Goal: Task Accomplishment & Management: Manage account settings

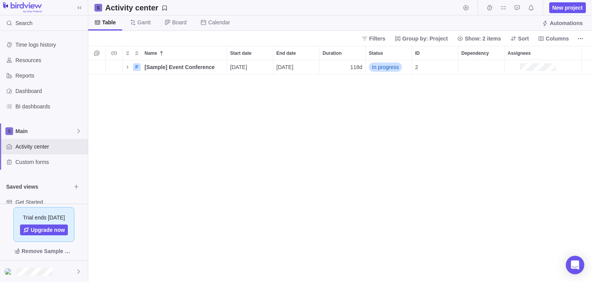
scroll to position [222, 504]
click at [132, 153] on div "2 P [Sample] Event Conference Details [DATE] [DATE] 118d In progress 2" at bounding box center [340, 171] width 504 height 222
click at [188, 168] on div "2 P [Sample] Event Conference Details [DATE] [DATE] 118d In progress 2" at bounding box center [340, 171] width 504 height 222
click at [170, 113] on div "2 P [Sample] Event Conference Details 09/15/2025 02/25/2026 118d In progress 2" at bounding box center [340, 171] width 504 height 222
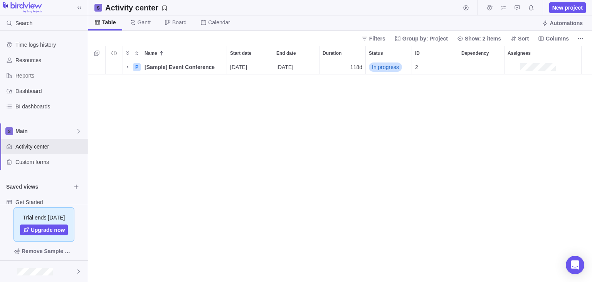
scroll to position [222, 504]
click at [148, 183] on div "2 P [Sample] Event Conference Details [DATE] [DATE] 118d In progress 2" at bounding box center [340, 171] width 504 height 222
drag, startPoint x: 20, startPoint y: 217, endPoint x: 71, endPoint y: 220, distance: 51.0
click at [71, 220] on div "Trial ends in 14 days Upgrade now" at bounding box center [43, 224] width 61 height 35
click at [102, 224] on div "2 P [Sample] Event Conference Details [DATE] [DATE] 118d In progress 2" at bounding box center [340, 171] width 504 height 222
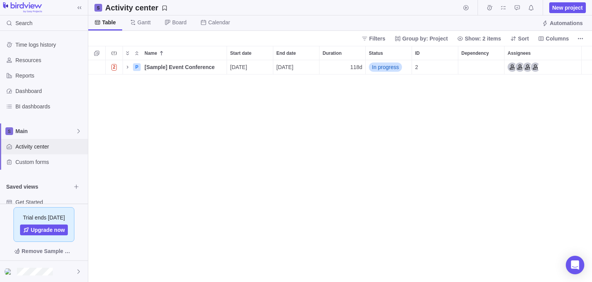
scroll to position [27, 0]
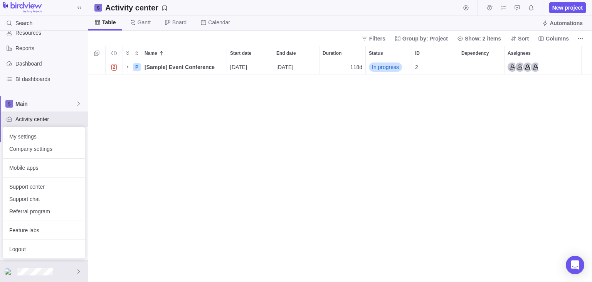
click at [165, 204] on body "Search Time logs history Resources Reports Dashboard BI dashboards Main Activit…" at bounding box center [296, 141] width 592 height 282
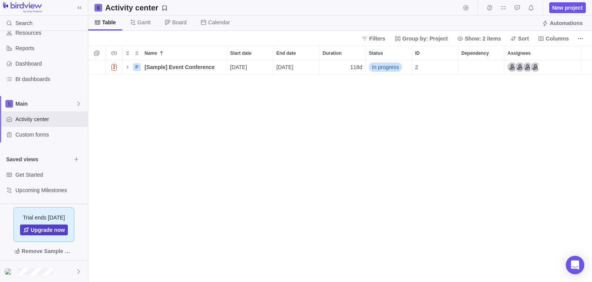
click at [52, 231] on span "Upgrade now" at bounding box center [48, 230] width 34 height 8
click at [62, 272] on div at bounding box center [44, 271] width 88 height 21
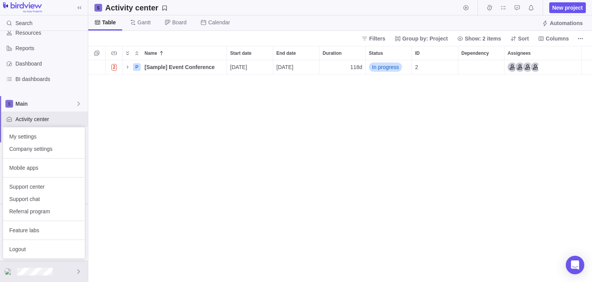
click at [174, 212] on body "Search Time logs history Resources Reports Dashboard BI dashboards Main Activit…" at bounding box center [296, 141] width 592 height 282
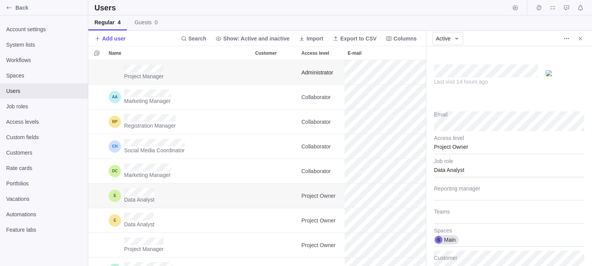
scroll to position [206, 338]
type textarea "x"
click at [36, 254] on div "Account settings System lists Workflows Spaces Users Job roles Access levels Cu…" at bounding box center [44, 140] width 88 height 251
click at [14, 7] on div "Back" at bounding box center [9, 8] width 12 height 12
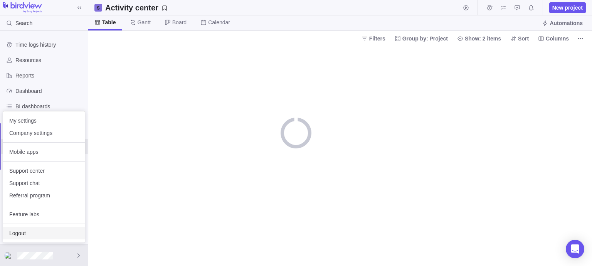
click at [43, 234] on span "Logout" at bounding box center [43, 233] width 69 height 8
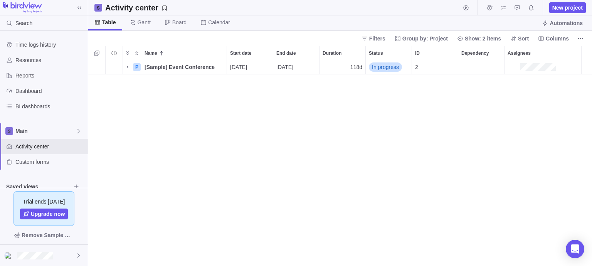
scroll to position [206, 504]
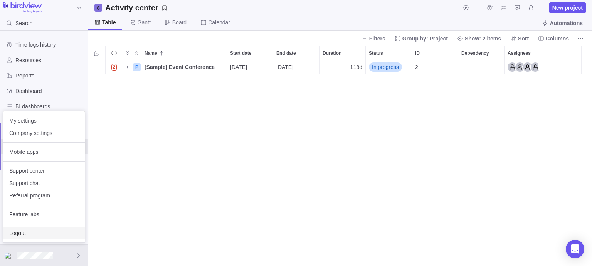
click at [54, 231] on span "Logout" at bounding box center [43, 233] width 69 height 8
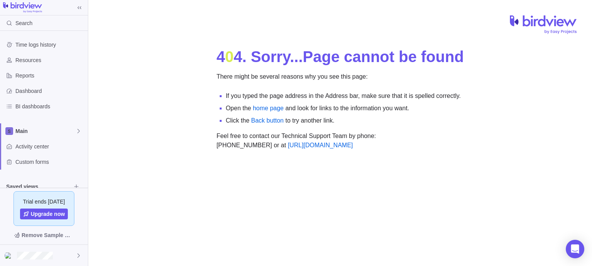
click at [114, 203] on div "4 0 4 . Sorry... Page cannot be found There might be several reasons why you se…" at bounding box center [340, 142] width 473 height 217
click at [178, 187] on div "4 0 4 . Sorry... Page cannot be found There might be several reasons why you se…" at bounding box center [340, 142] width 473 height 217
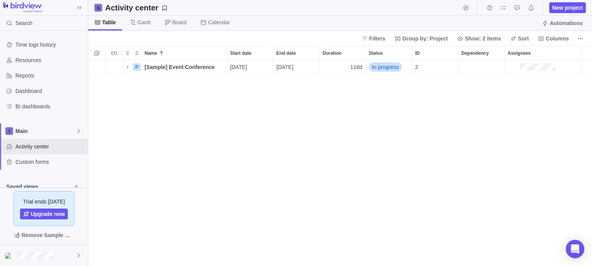
scroll to position [206, 504]
click at [332, 177] on div "2 P [Sample] Event Conference Details [DATE] [DATE] 118d In progress 2" at bounding box center [340, 163] width 504 height 206
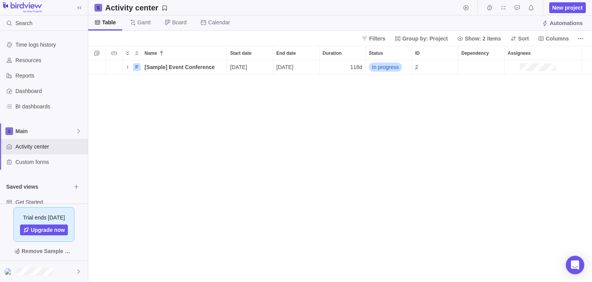
scroll to position [0, 0]
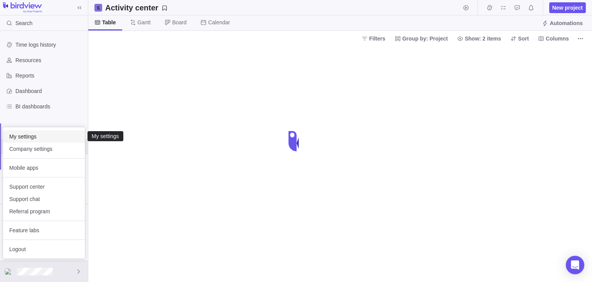
click at [31, 136] on span "My settings" at bounding box center [43, 137] width 69 height 8
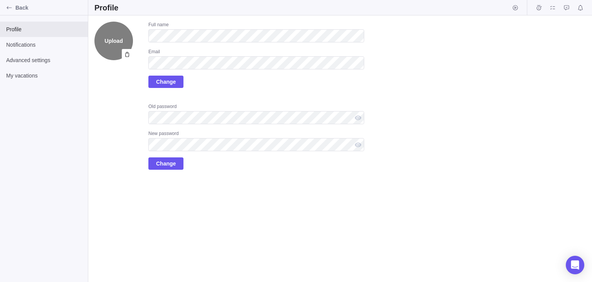
click at [120, 47] on label "Upload" at bounding box center [113, 41] width 39 height 39
click at [0, 0] on input "Upload" at bounding box center [0, 0] width 0 height 0
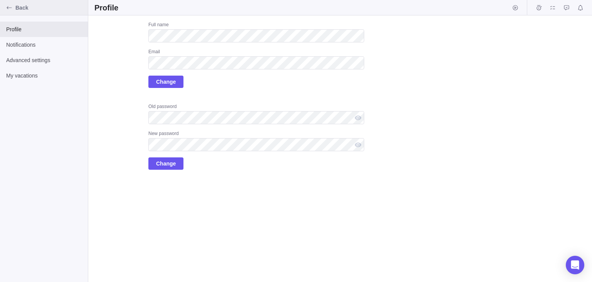
click at [21, 13] on div "Back" at bounding box center [44, 7] width 88 height 15
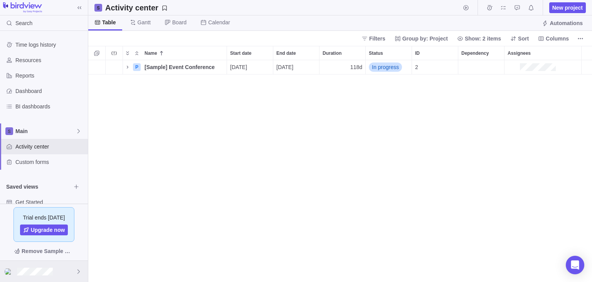
scroll to position [222, 504]
click at [30, 275] on div at bounding box center [44, 271] width 88 height 21
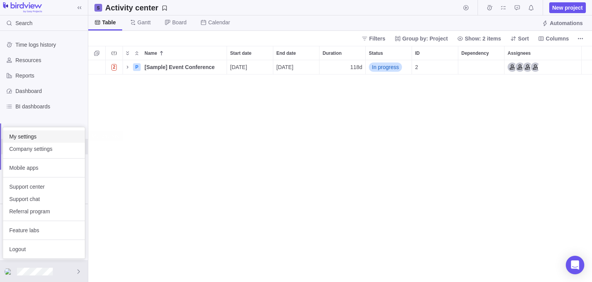
click at [53, 136] on span "My settings" at bounding box center [43, 137] width 69 height 8
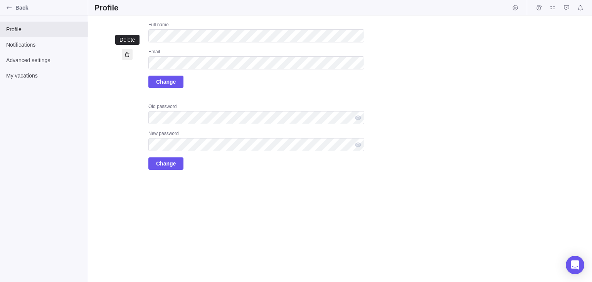
click at [127, 54] on icon at bounding box center [127, 54] width 6 height 6
click at [126, 104] on div "Upload Full name Email Change Old password New password Change" at bounding box center [229, 96] width 270 height 148
click at [121, 51] on label "Upload" at bounding box center [113, 41] width 39 height 39
click at [0, 0] on input "Upload" at bounding box center [0, 0] width 0 height 0
click at [112, 124] on div "Upload Full name Email Change Old password New password Change" at bounding box center [229, 96] width 270 height 148
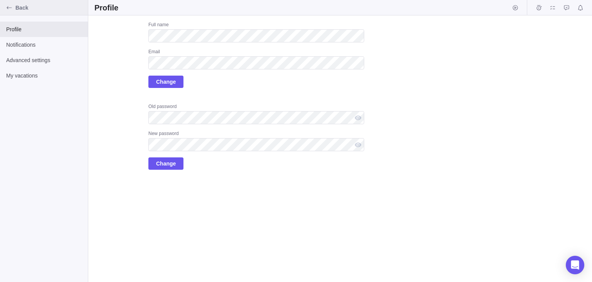
click at [15, 7] on div "Back" at bounding box center [9, 8] width 12 height 12
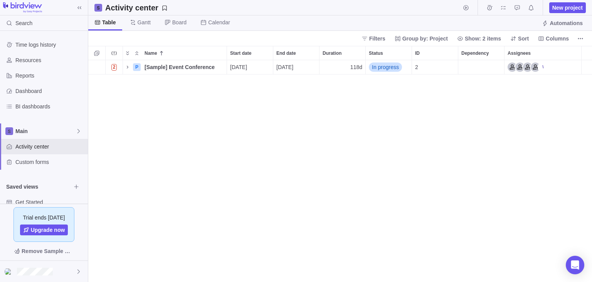
scroll to position [222, 504]
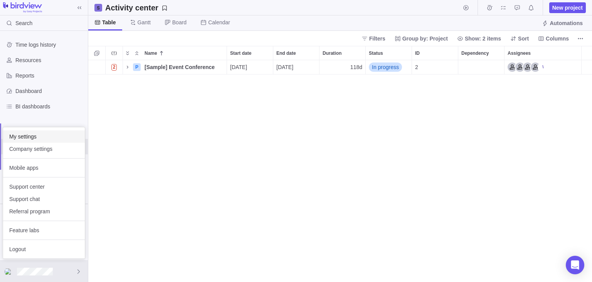
click at [26, 138] on span "My settings" at bounding box center [43, 137] width 69 height 8
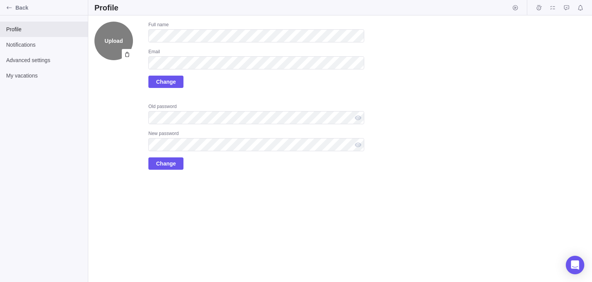
click at [111, 39] on label "Upload" at bounding box center [113, 41] width 39 height 39
click at [0, 0] on input "Upload" at bounding box center [0, 0] width 0 height 0
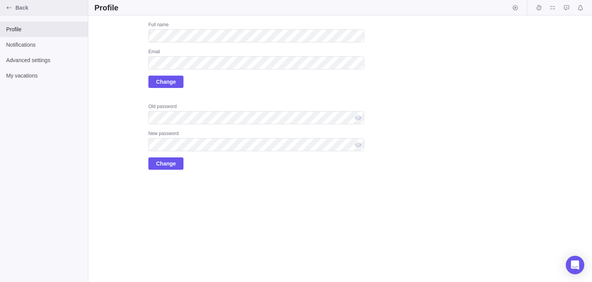
click at [6, 8] on icon "Back" at bounding box center [9, 8] width 6 height 6
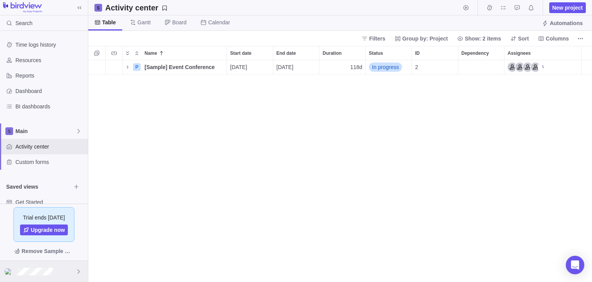
scroll to position [222, 504]
click at [568, 54] on span "More actions" at bounding box center [572, 52] width 11 height 11
click at [459, 112] on div "Name Start date End date Duration Status ID Dependency Assignees 2 P [Sample] E…" at bounding box center [340, 164] width 504 height 236
click at [158, 172] on div "2 P [Sample] Event Conference Details [DATE] [DATE] 118d In progress 2" at bounding box center [340, 171] width 504 height 222
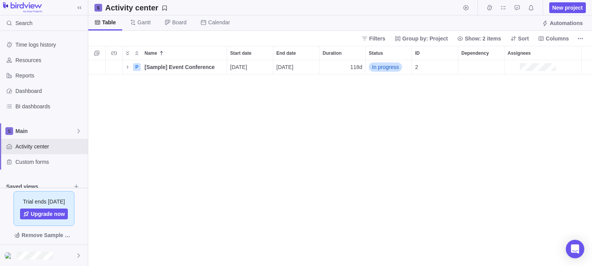
scroll to position [206, 504]
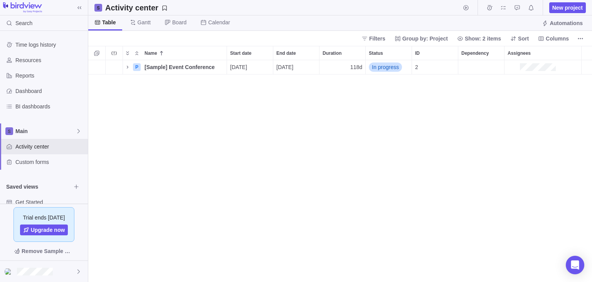
scroll to position [222, 504]
click at [163, 135] on div "2 P [Sample] Event Conference Details [DATE] [DATE] 118d In progress 2" at bounding box center [340, 171] width 504 height 222
click at [297, 170] on div "2 P [Sample] Event Conference Details [DATE] [DATE] 118d In progress 2" at bounding box center [340, 171] width 504 height 222
